Goal: Information Seeking & Learning: Learn about a topic

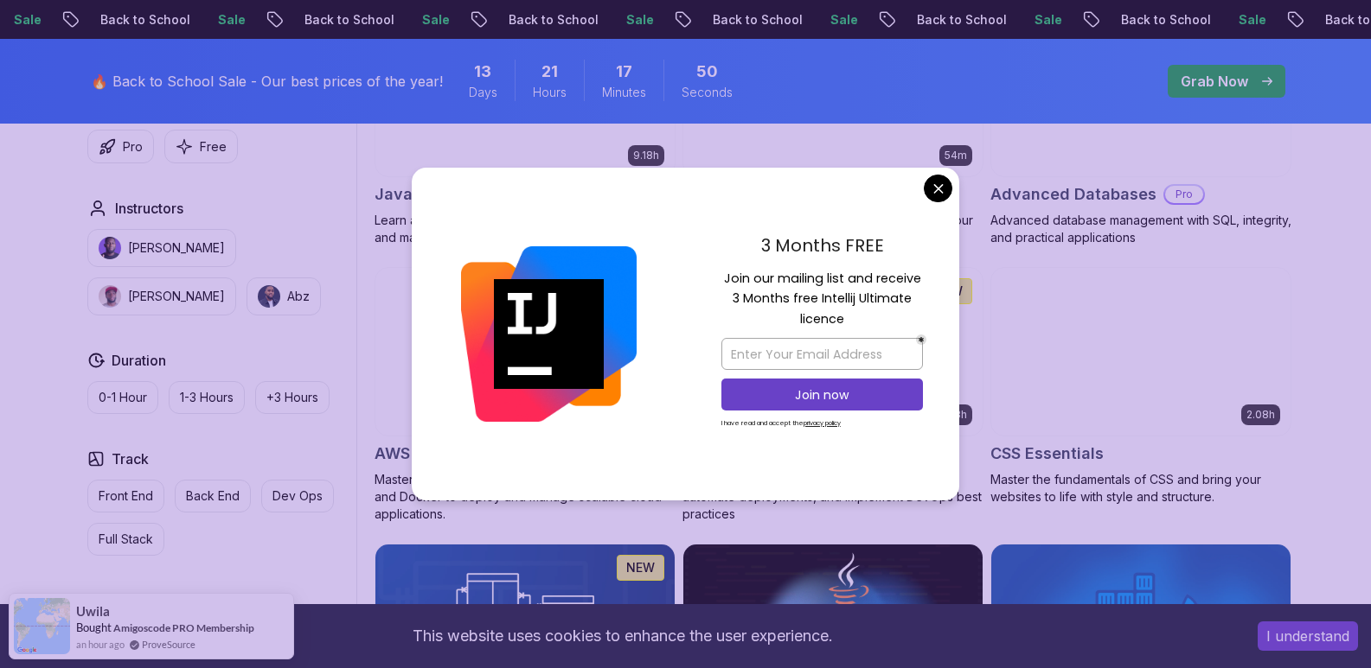
scroll to position [1297, 0]
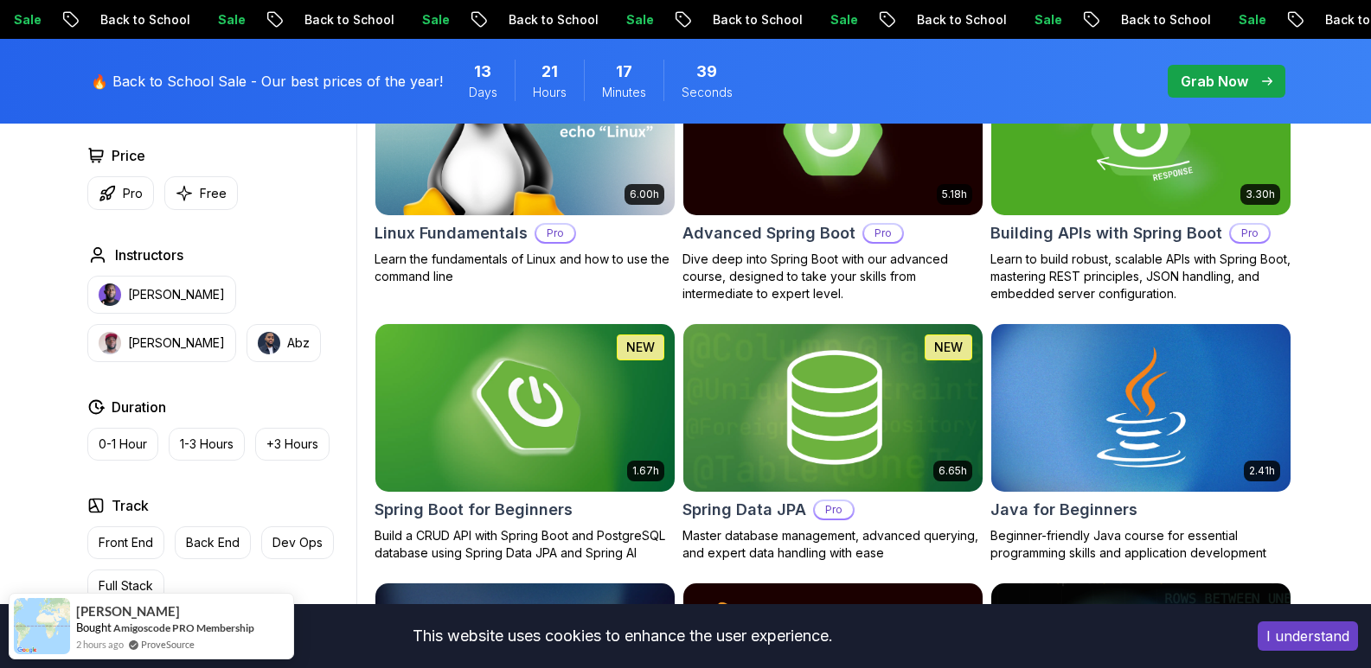
scroll to position [346, 0]
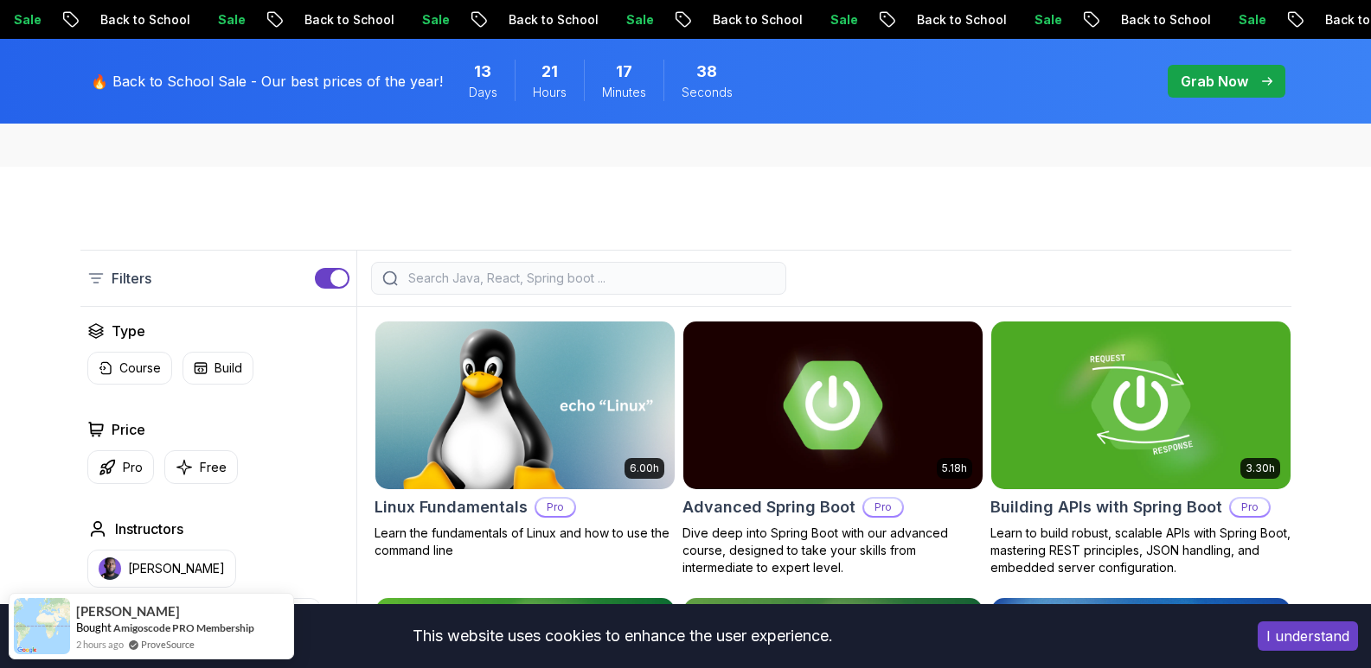
click at [506, 287] on div at bounding box center [578, 278] width 415 height 33
click at [500, 274] on input "search" at bounding box center [590, 278] width 370 height 17
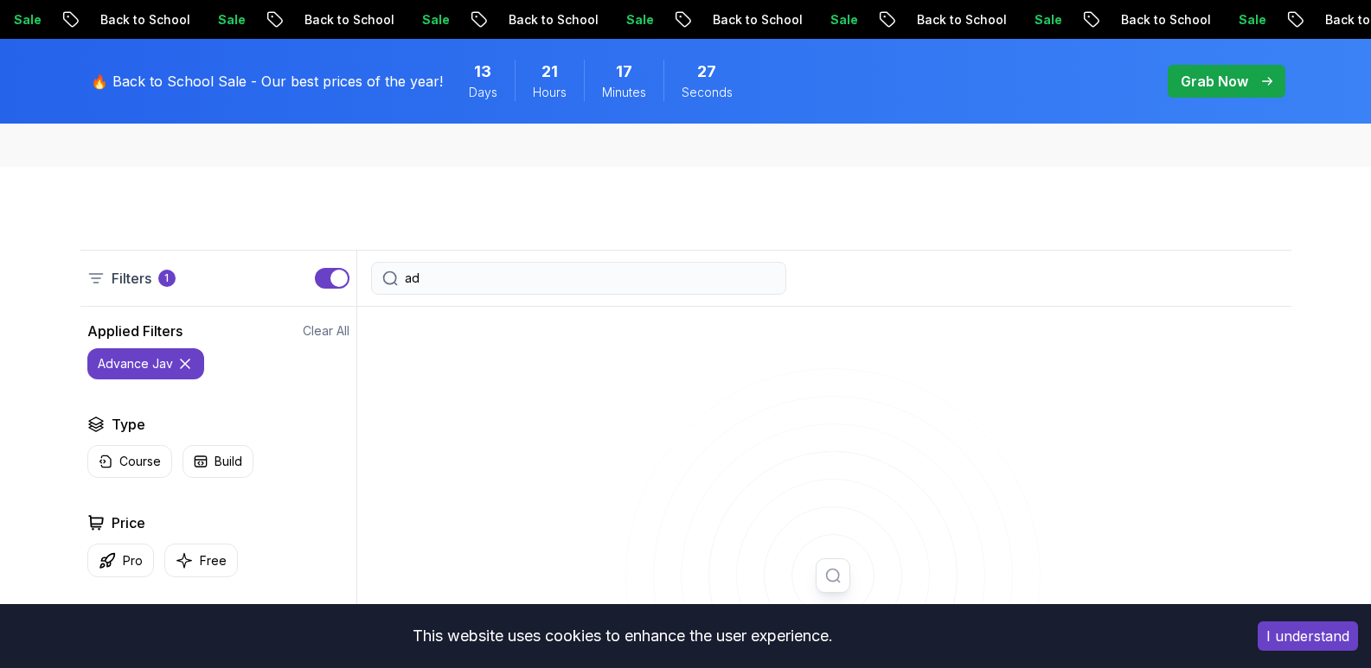
type input "a"
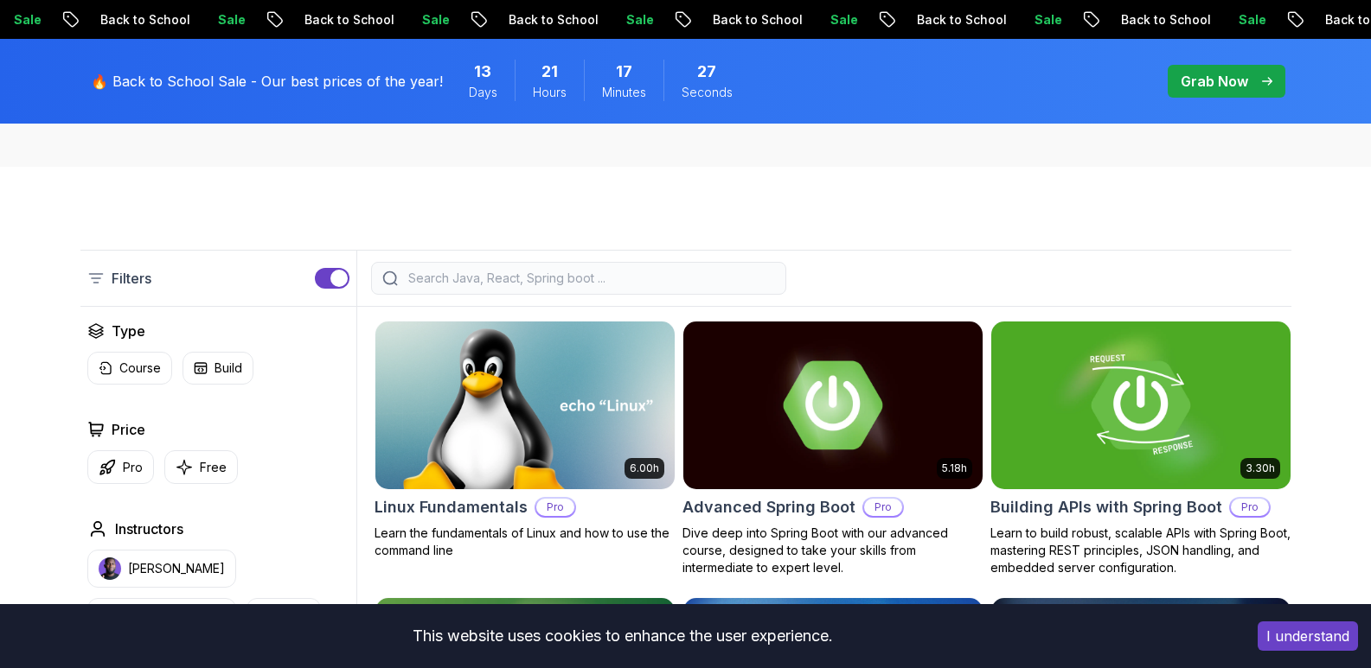
click at [475, 281] on input "search" at bounding box center [590, 278] width 370 height 17
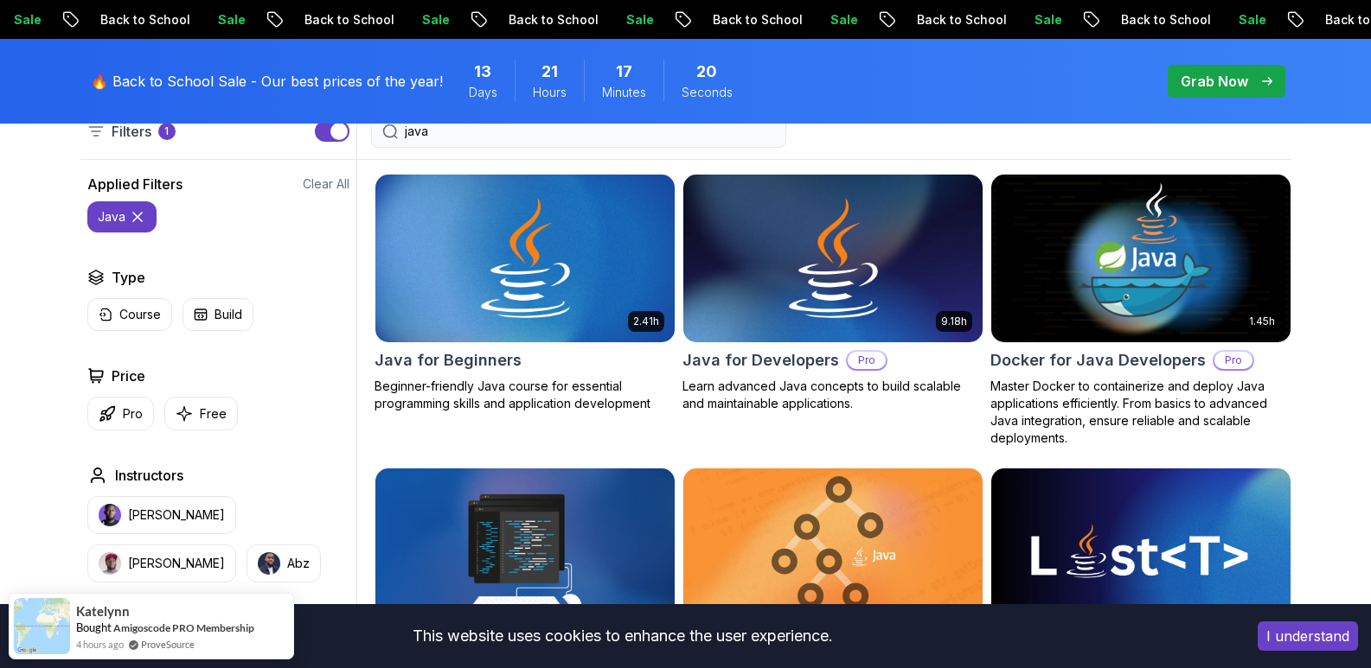
scroll to position [519, 0]
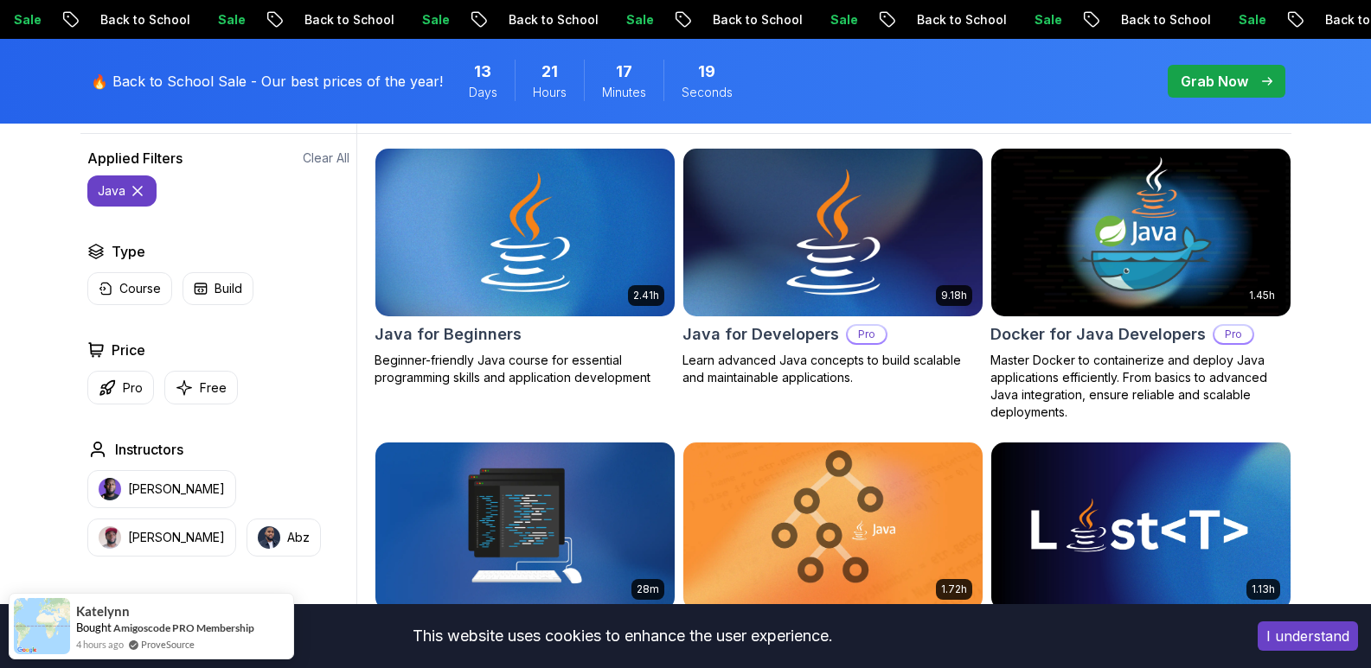
type input "java"
click at [784, 289] on img at bounding box center [832, 232] width 314 height 176
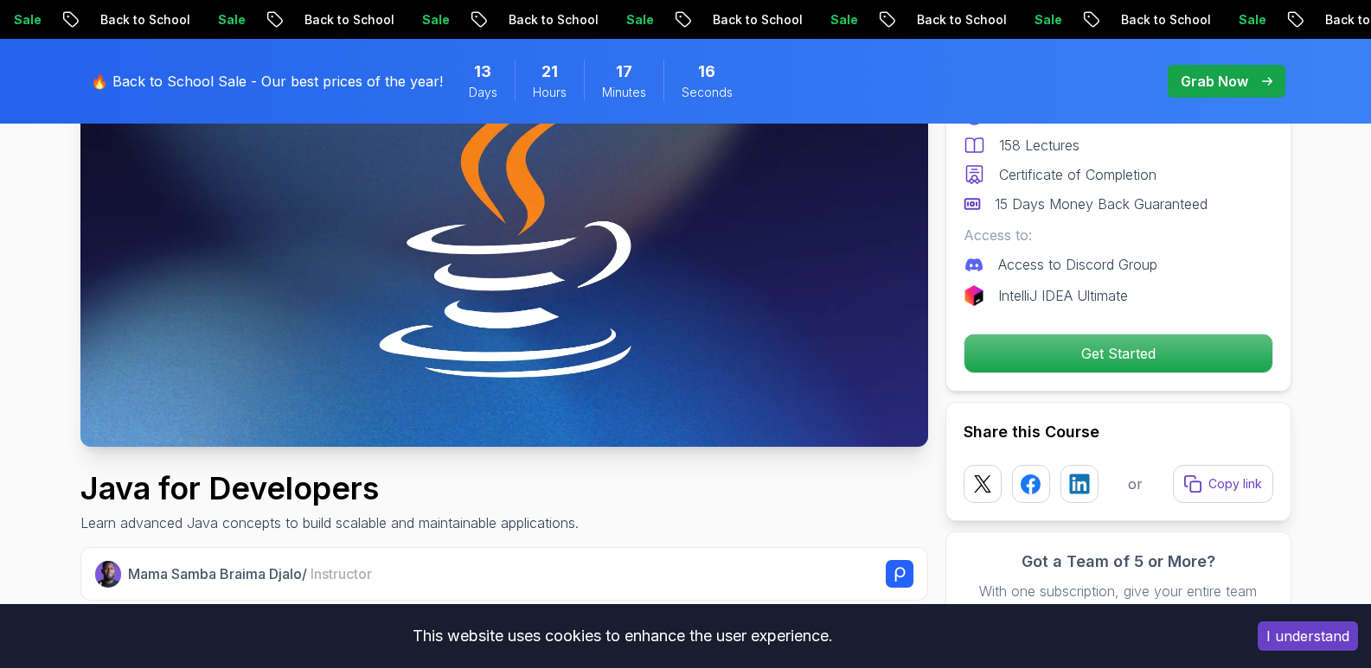
scroll to position [259, 0]
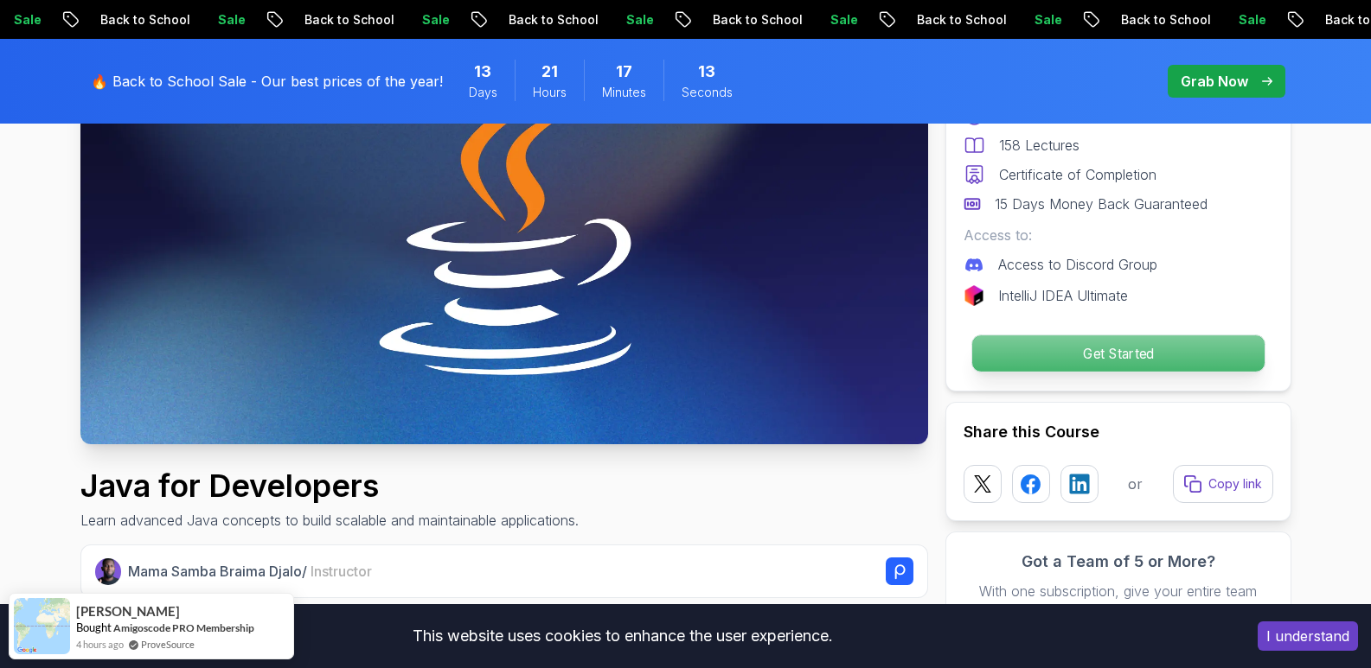
click at [1043, 360] on p "Get Started" at bounding box center [1117, 354] width 292 height 36
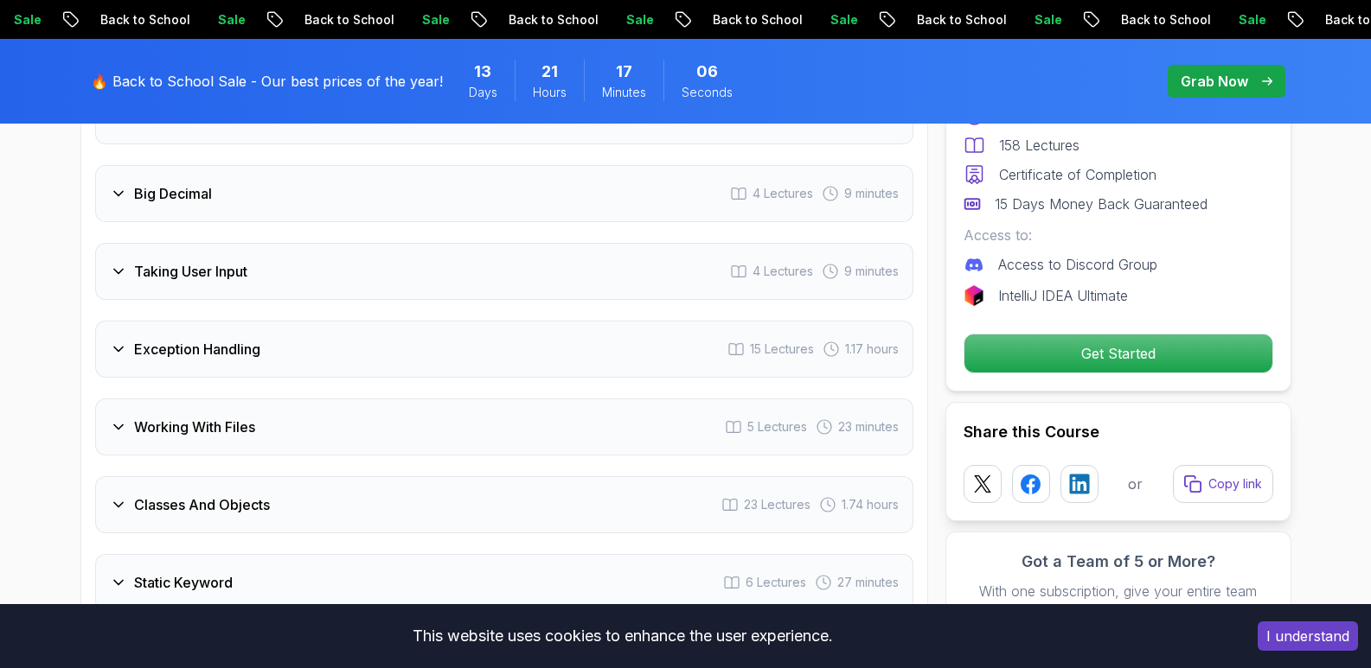
scroll to position [3456, 0]
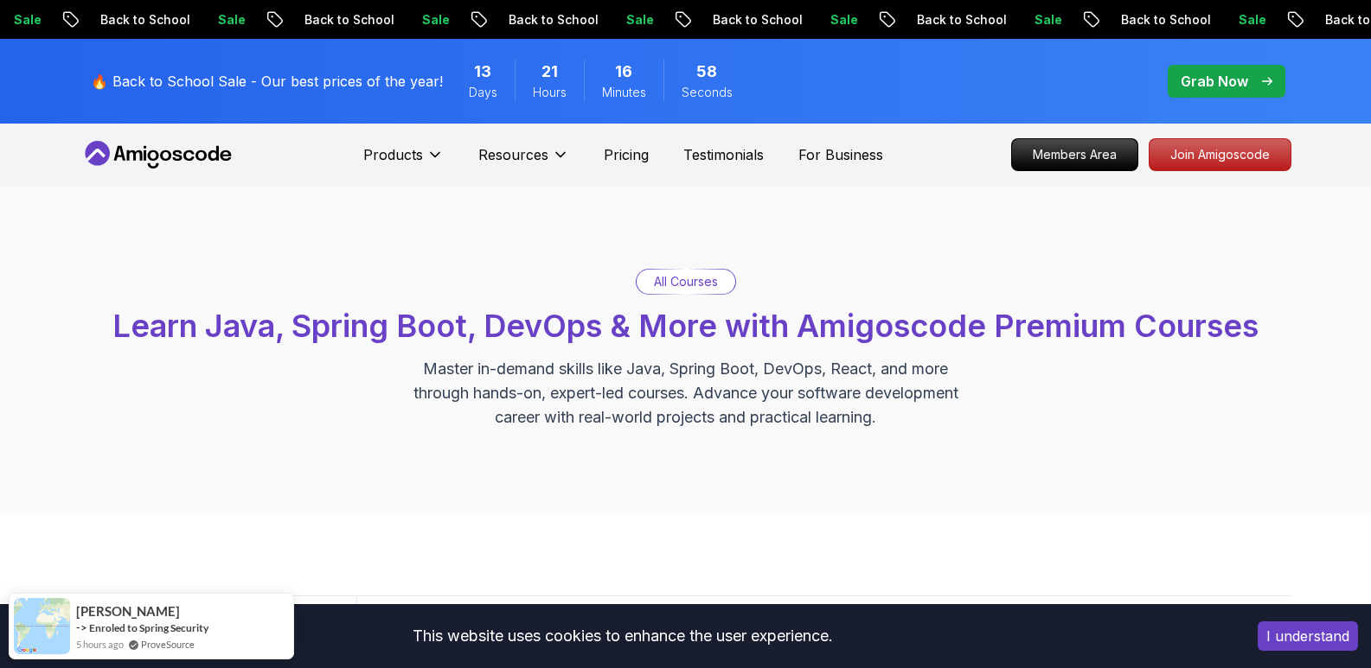
drag, startPoint x: 931, startPoint y: 184, endPoint x: 923, endPoint y: 189, distance: 9.7
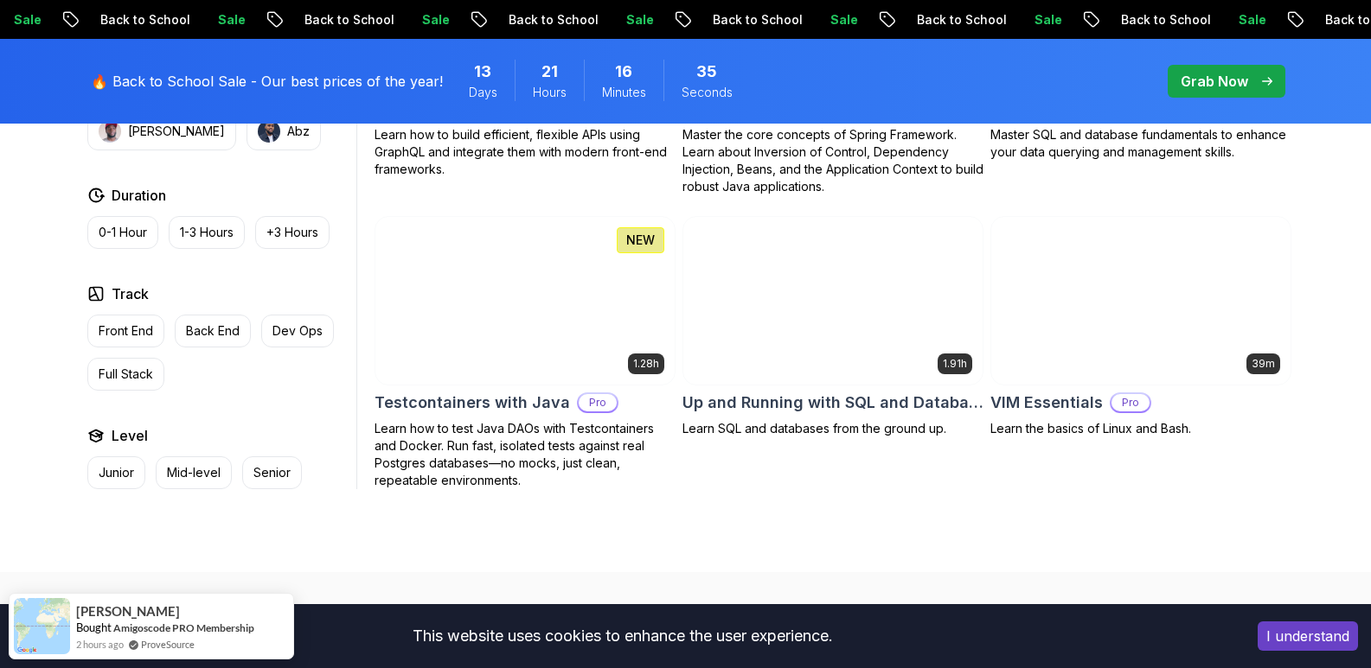
scroll to position [4583, 0]
